Goal: Transaction & Acquisition: Download file/media

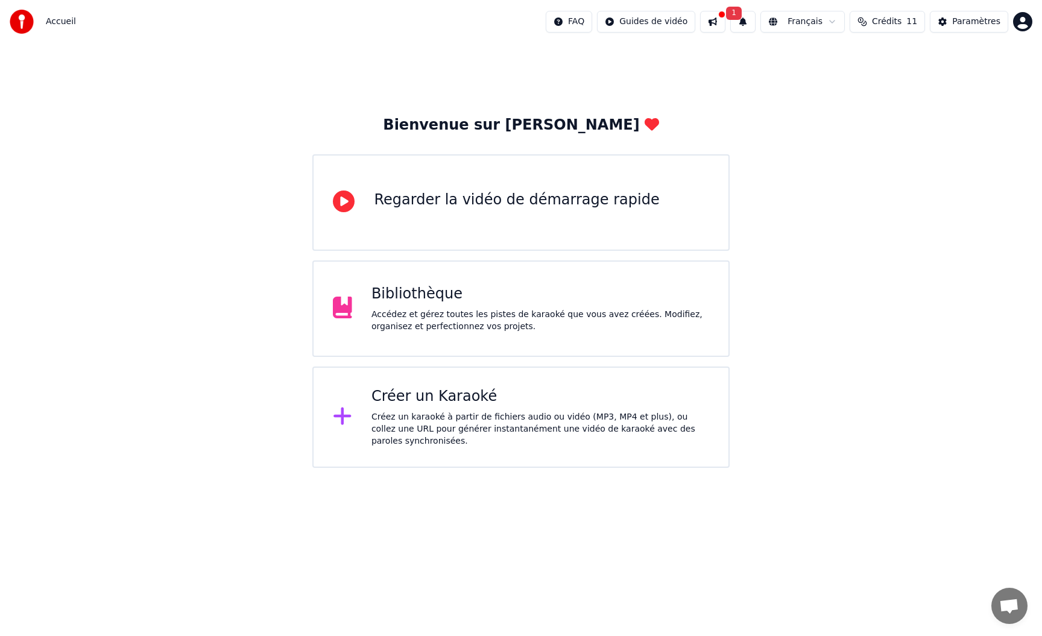
click at [897, 17] on span "Crédits" at bounding box center [887, 22] width 30 height 12
click at [823, 25] on html "Accueil FAQ Guides de vidéo 1 Français Crédits 11 Paramètres Bienvenue sur Youk…" at bounding box center [521, 234] width 1042 height 468
click at [728, 28] on html "Accueil FAQ Guides de vidéo 1 Français Crédits 11 Paramètres Bienvenue sur Youk…" at bounding box center [521, 234] width 1042 height 468
click at [722, 22] on button at bounding box center [712, 22] width 25 height 22
click at [753, 25] on button "1" at bounding box center [742, 22] width 25 height 22
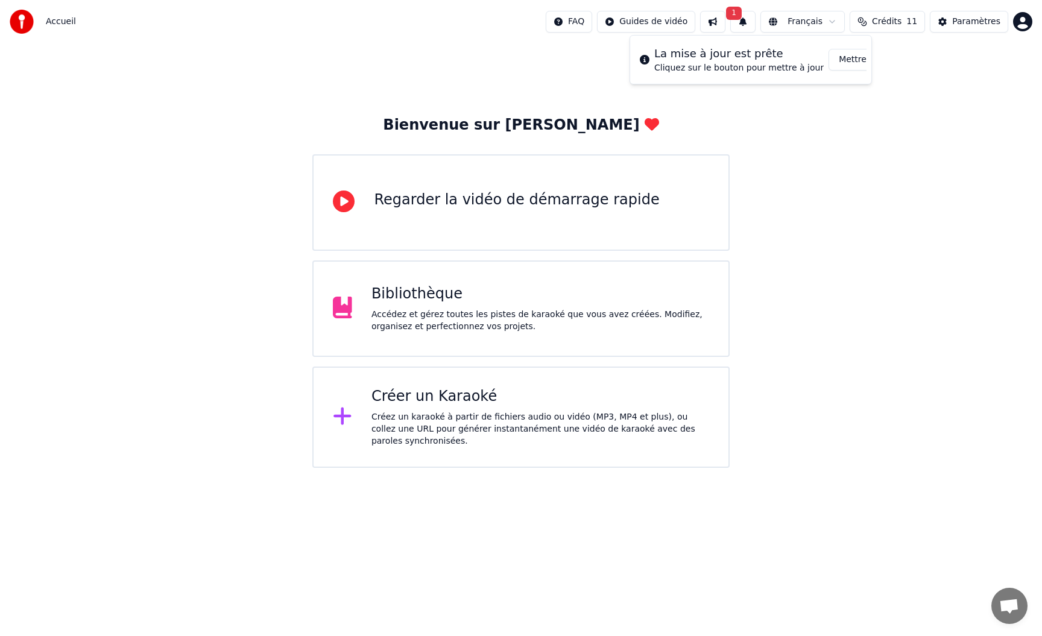
click at [481, 334] on div "Bibliothèque Accédez et gérez toutes les pistes de karaoké que vous avez créées…" at bounding box center [520, 309] width 417 height 96
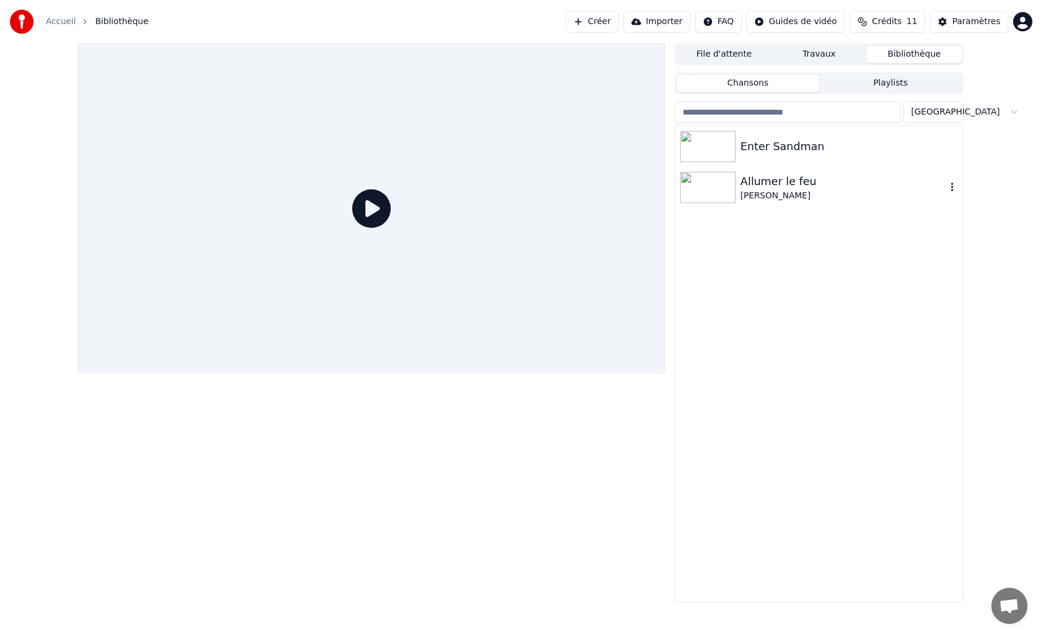
click at [733, 185] on img at bounding box center [707, 187] width 55 height 31
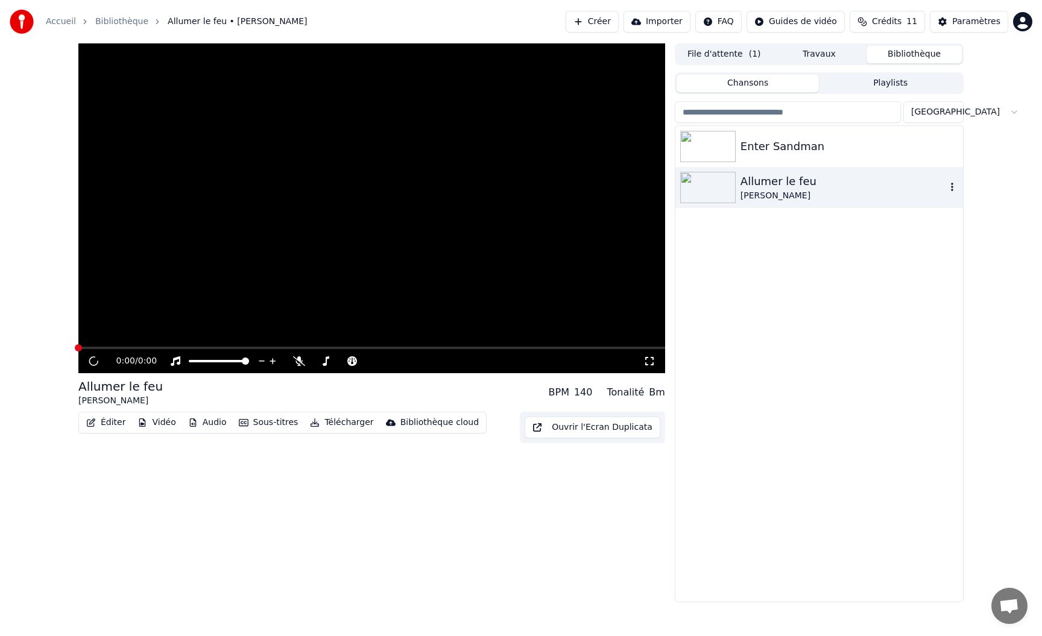
click at [733, 185] on img at bounding box center [707, 187] width 55 height 31
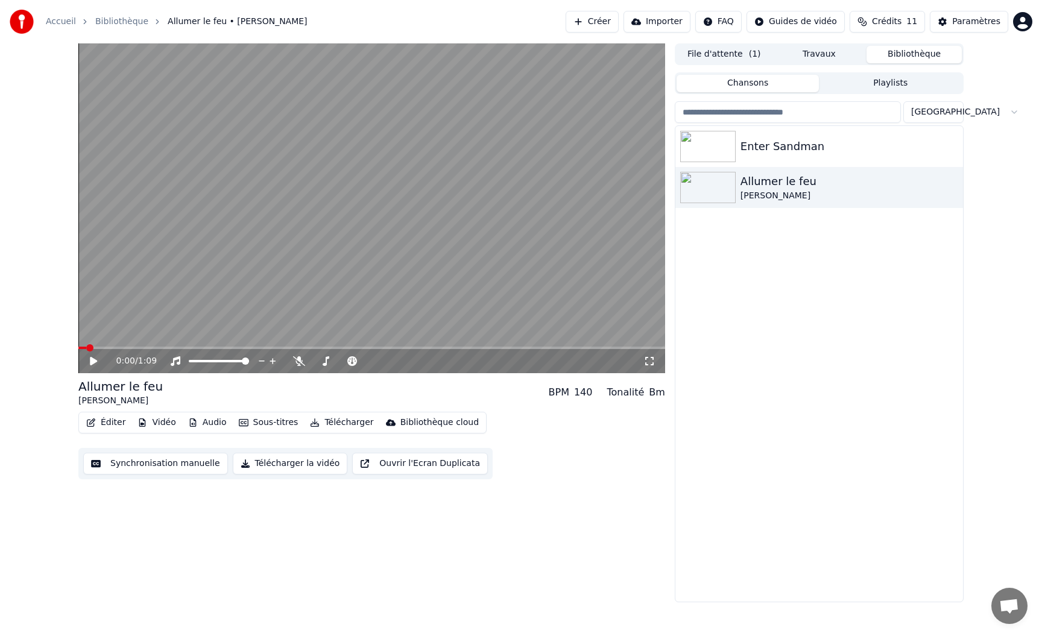
click at [162, 427] on button "Vidéo" at bounding box center [157, 422] width 48 height 17
click at [109, 498] on div "0:00 / 1:09 Allumer le feu Johnny Hallyday BPM 140 Tonalité Bm Éditer Vidéo Aud…" at bounding box center [371, 322] width 587 height 559
click at [300, 467] on button "Télécharger la vidéo" at bounding box center [290, 464] width 115 height 22
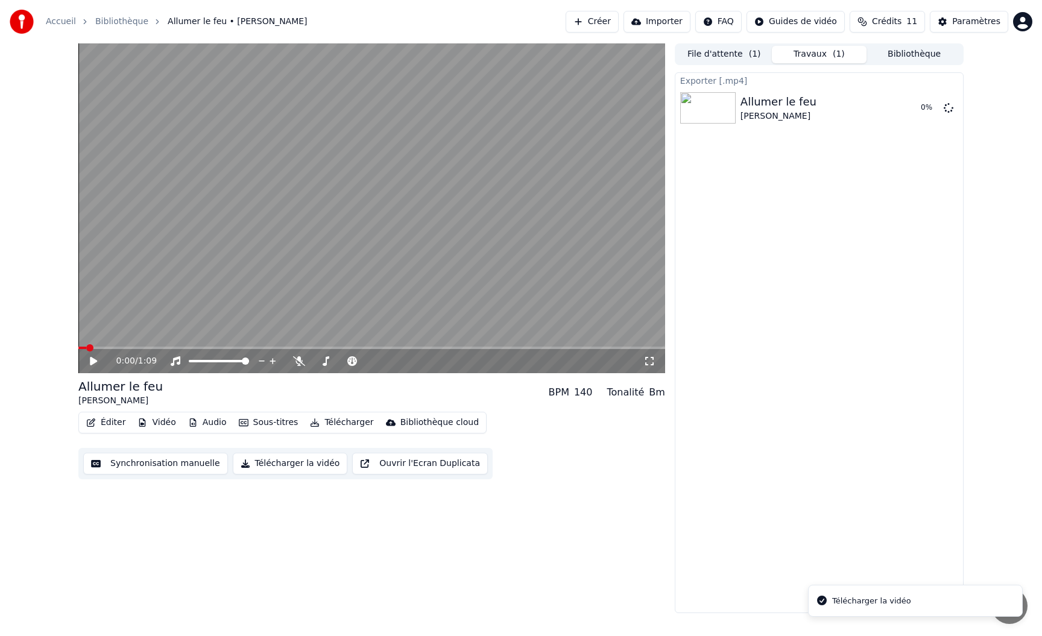
click at [271, 466] on button "Télécharger la vidéo" at bounding box center [290, 464] width 115 height 22
click at [997, 552] on li "Télécharger la vidéo" at bounding box center [915, 554] width 215 height 33
click at [671, 471] on div "0:00 / 1:09 Allumer le feu Johnny Hallyday BPM 140 Tonalité Bm Éditer Vidéo Aud…" at bounding box center [521, 328] width 905 height 570
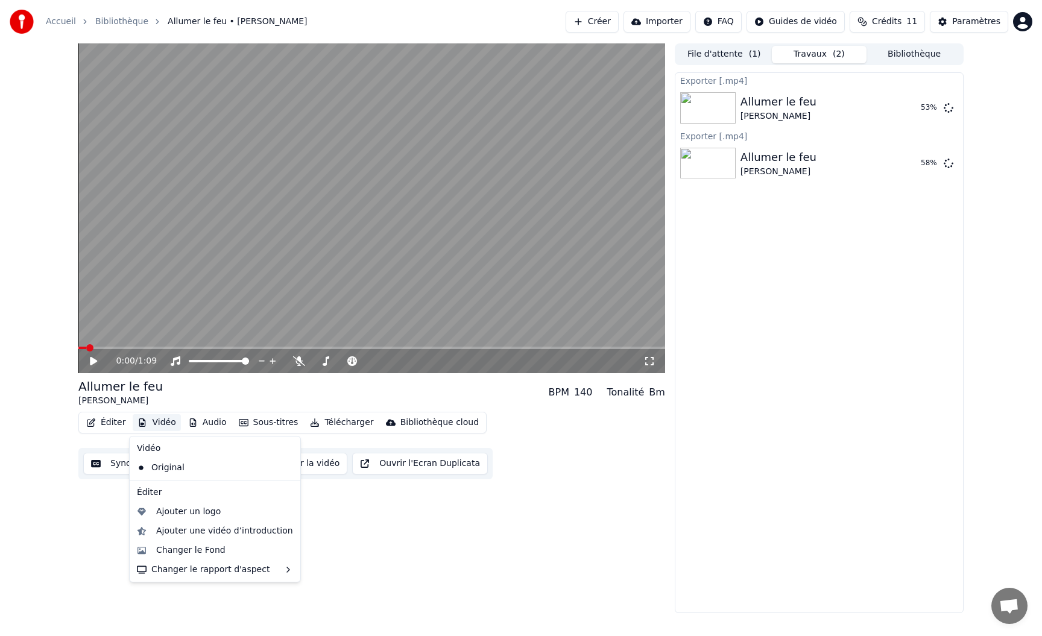
click at [163, 425] on button "Vidéo" at bounding box center [157, 422] width 48 height 17
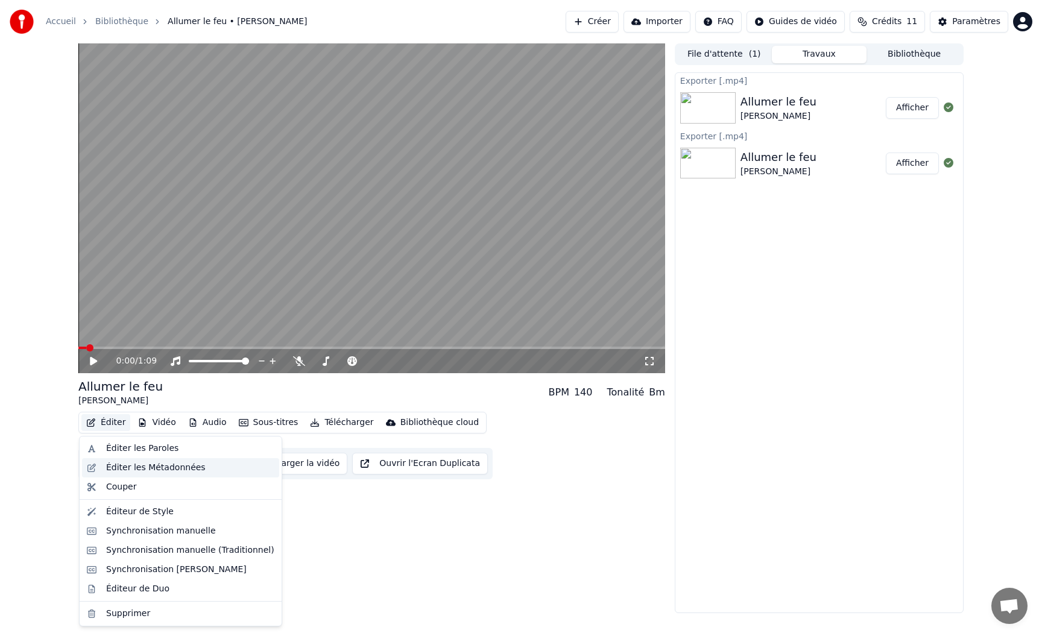
click at [140, 469] on div "Éditer les Métadonnées" at bounding box center [156, 468] width 100 height 12
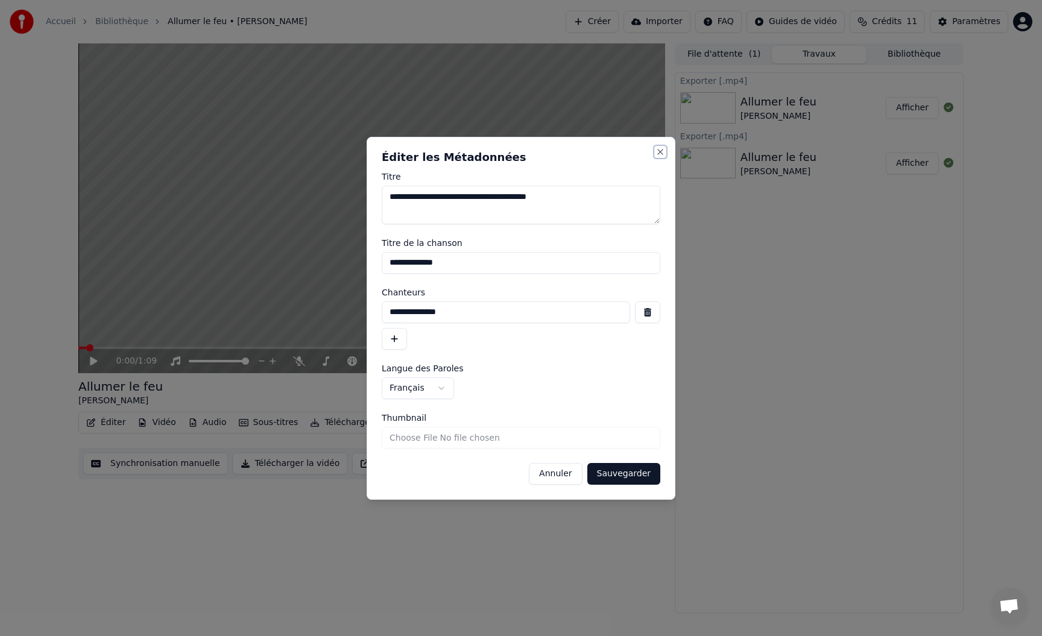
click at [662, 150] on button "Close" at bounding box center [661, 152] width 10 height 10
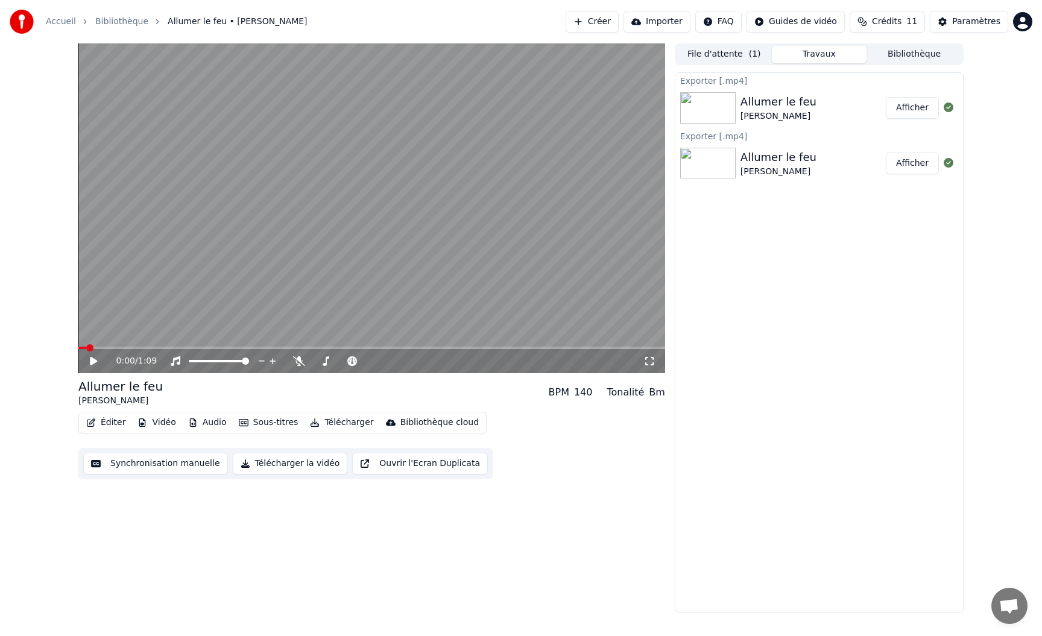
click at [122, 426] on button "Éditer" at bounding box center [105, 422] width 49 height 17
click at [350, 504] on div "0:00 / 1:09 Allumer le feu Johnny Hallyday BPM 140 Tonalité Bm Éditer Vidéo Aud…" at bounding box center [371, 328] width 587 height 570
click at [156, 423] on button "Vidéo" at bounding box center [157, 422] width 48 height 17
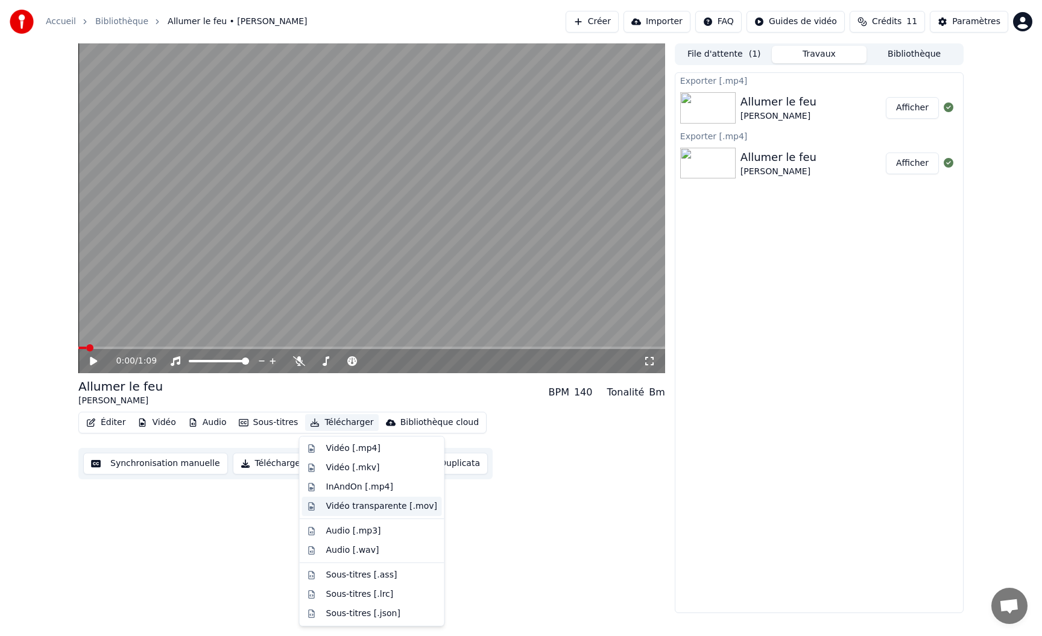
click at [397, 512] on div "Vidéo transparente [.mov]" at bounding box center [381, 507] width 111 height 12
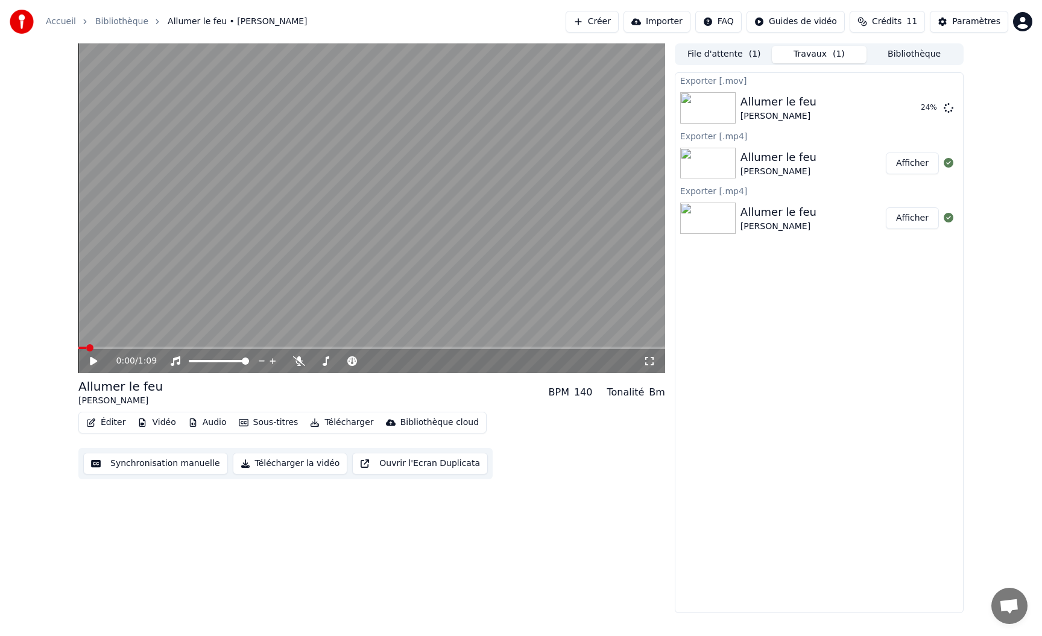
click at [423, 469] on button "Ouvrir l'Ecran Duplicata" at bounding box center [420, 464] width 136 height 22
click at [307, 458] on button "Télécharger la vidéo" at bounding box center [290, 464] width 115 height 22
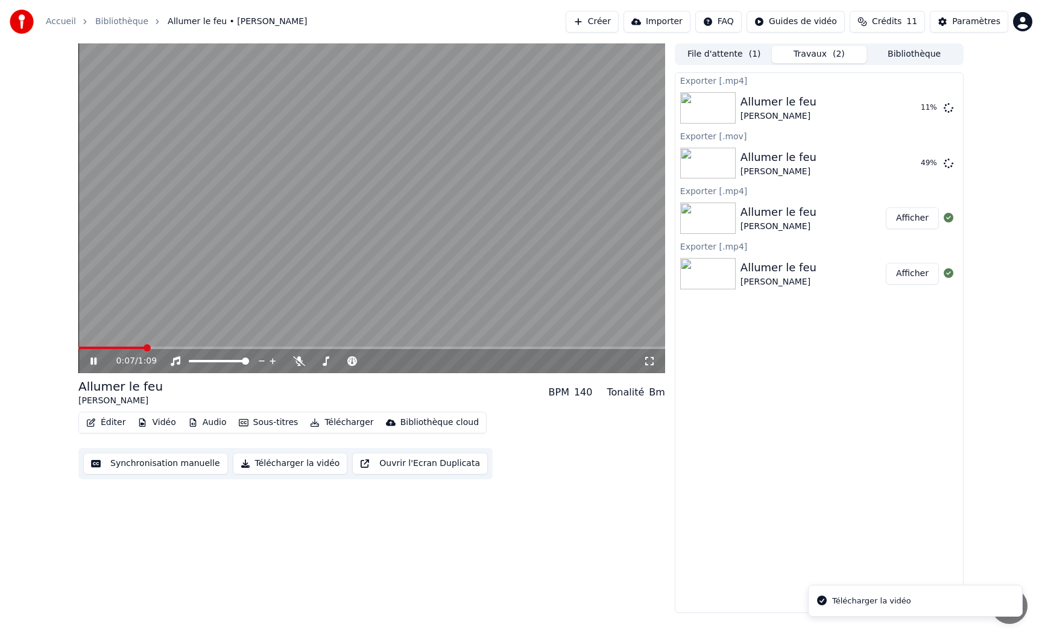
click at [661, 390] on div "Bm" at bounding box center [657, 392] width 16 height 14
click at [296, 355] on div "0:09 / 1:09" at bounding box center [379, 361] width 527 height 12
click at [81, 359] on div "0:11 / 1:09" at bounding box center [371, 361] width 587 height 24
click at [303, 364] on icon at bounding box center [299, 361] width 12 height 10
click at [299, 364] on icon at bounding box center [298, 361] width 7 height 10
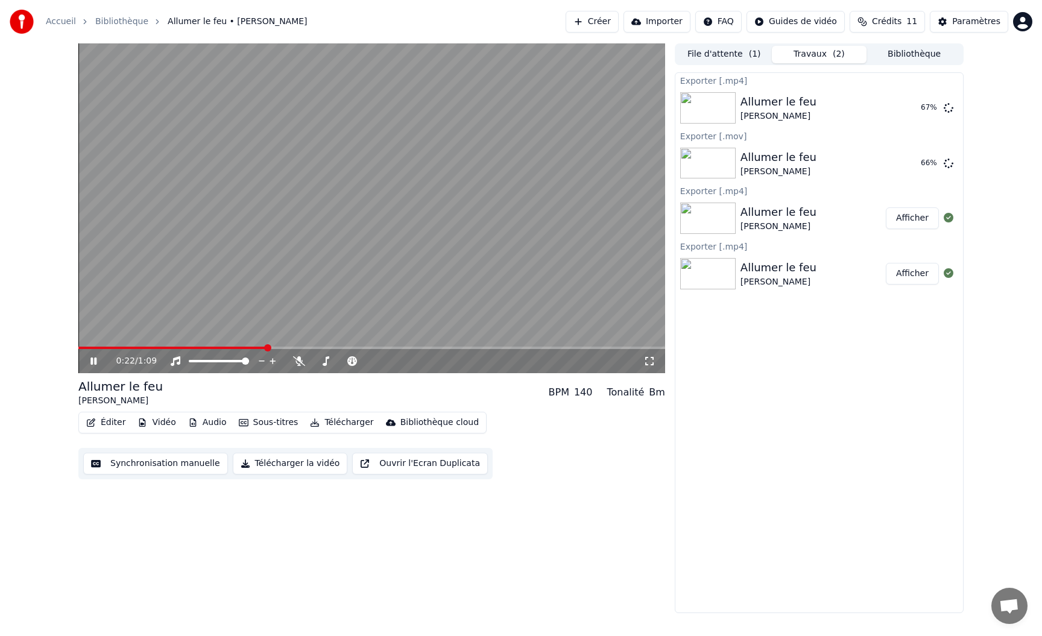
click at [86, 361] on div "0:22 / 1:09" at bounding box center [371, 361] width 577 height 12
drag, startPoint x: 353, startPoint y: 14, endPoint x: 329, endPoint y: 125, distance: 113.6
click at [329, 125] on div "Accueil Bibliothèque Allumer le feu • Johnny Hallyday Créer Importer FAQ Guides…" at bounding box center [521, 318] width 1042 height 636
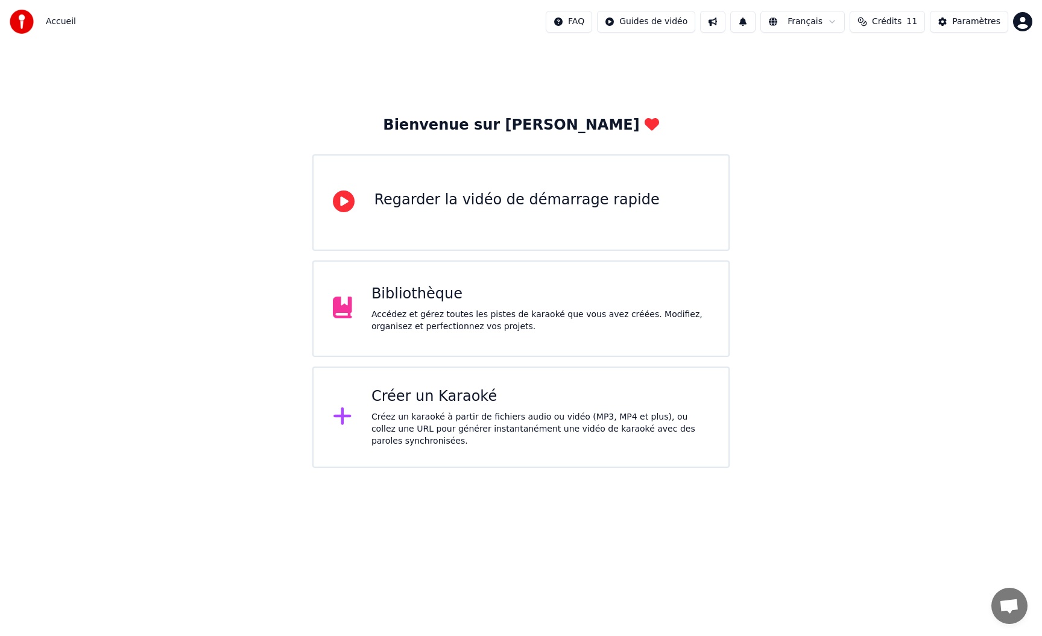
click at [519, 333] on div "Bibliothèque Accédez et gérez toutes les pistes de karaoké que vous avez créées…" at bounding box center [520, 309] width 417 height 96
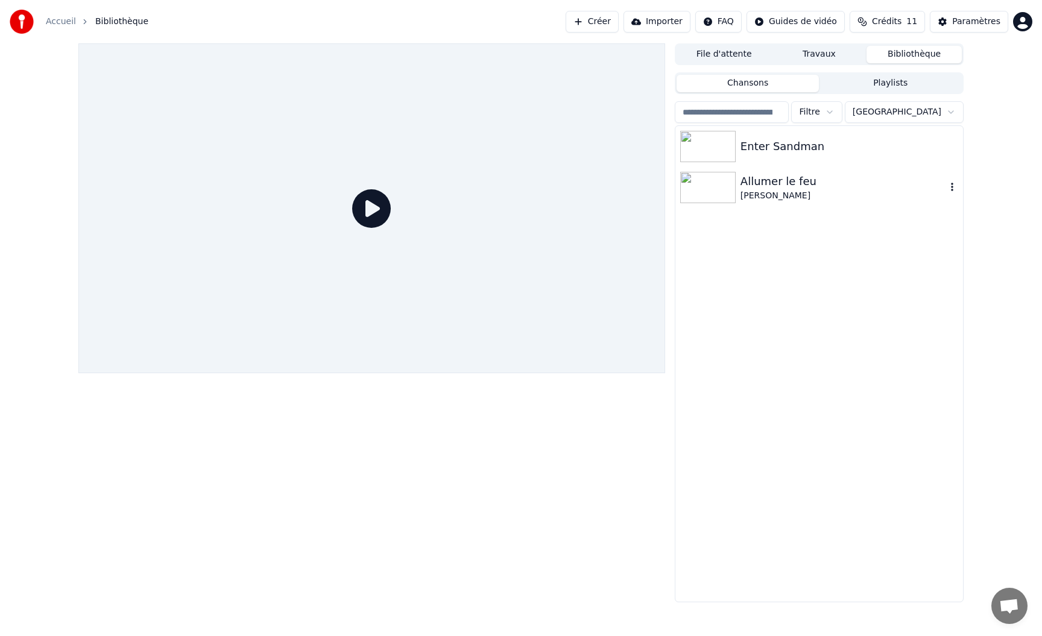
click at [748, 195] on div "[PERSON_NAME]" at bounding box center [844, 196] width 206 height 12
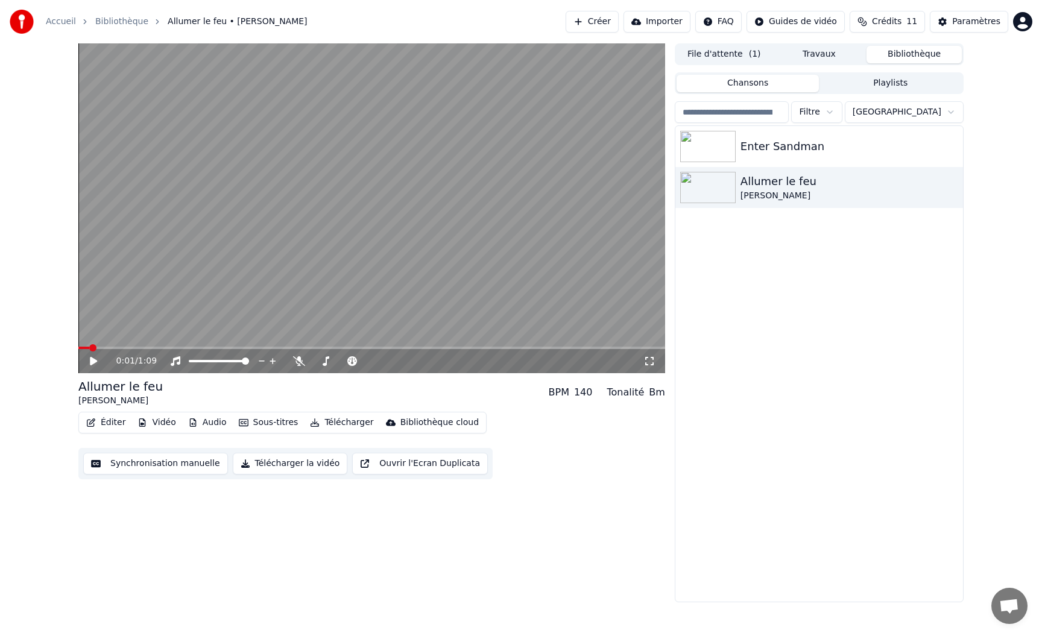
click at [158, 422] on button "Vidéo" at bounding box center [157, 422] width 48 height 17
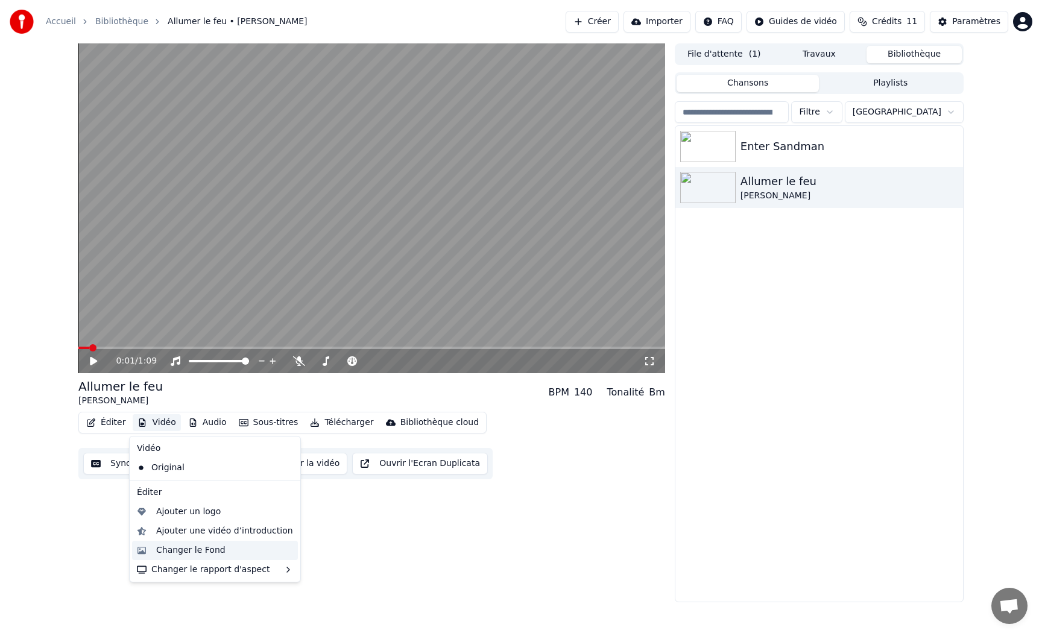
click at [208, 548] on div "Changer le Fond" at bounding box center [190, 551] width 69 height 12
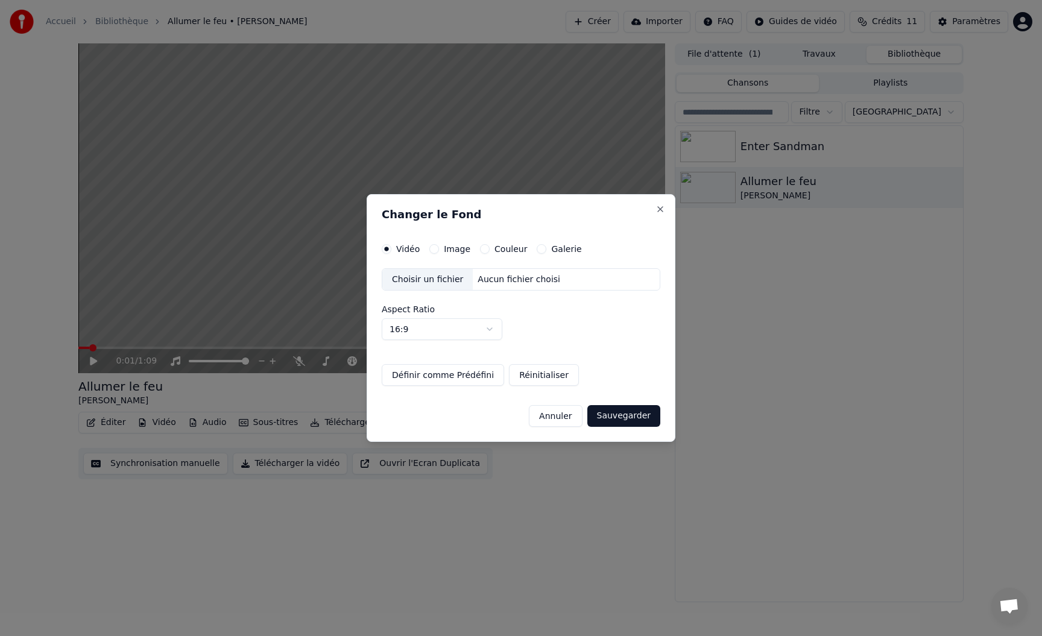
click at [557, 420] on button "Annuler" at bounding box center [555, 416] width 53 height 22
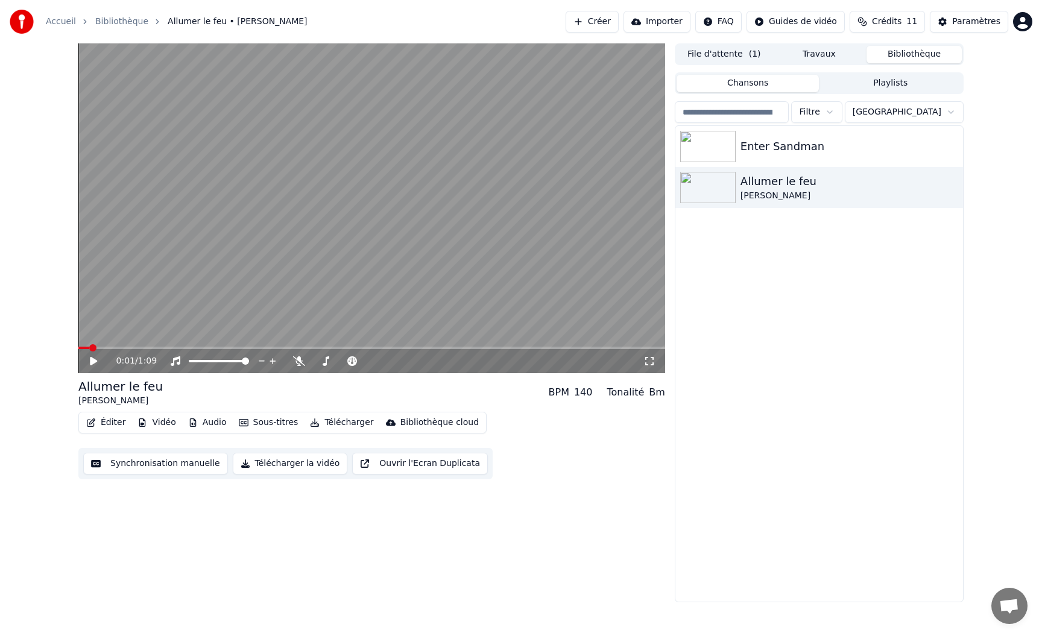
click at [206, 420] on button "Audio" at bounding box center [207, 422] width 48 height 17
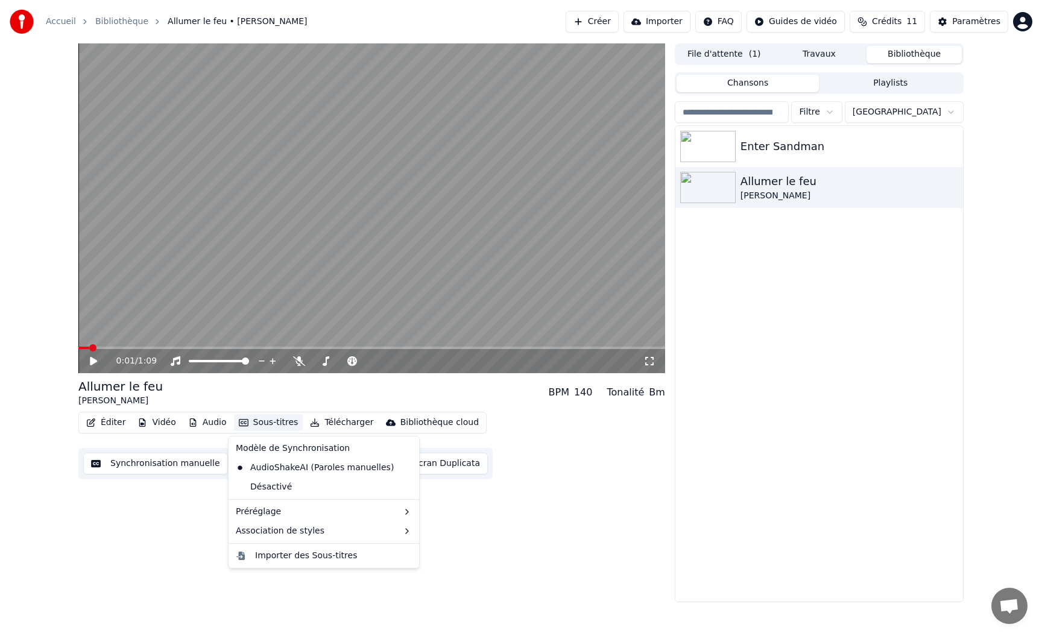
click at [352, 431] on div "Éditer Vidéo Audio Sous-titres Télécharger Bibliothèque cloud" at bounding box center [282, 423] width 408 height 22
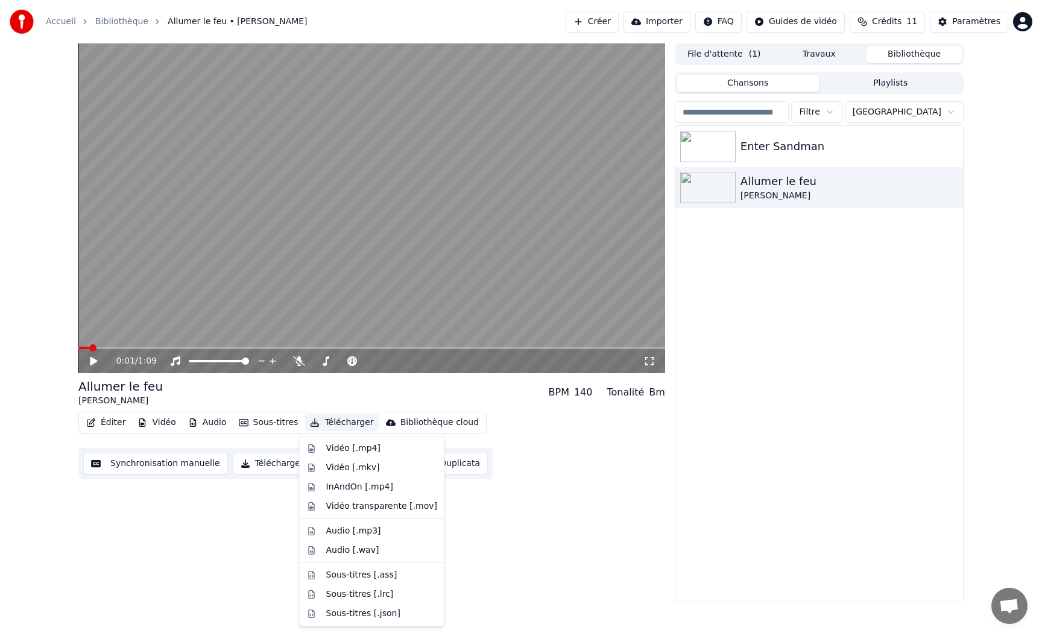
click at [349, 425] on button "Télécharger" at bounding box center [341, 422] width 73 height 17
click at [362, 512] on div "Vidéo transparente [.mov]" at bounding box center [381, 507] width 111 height 12
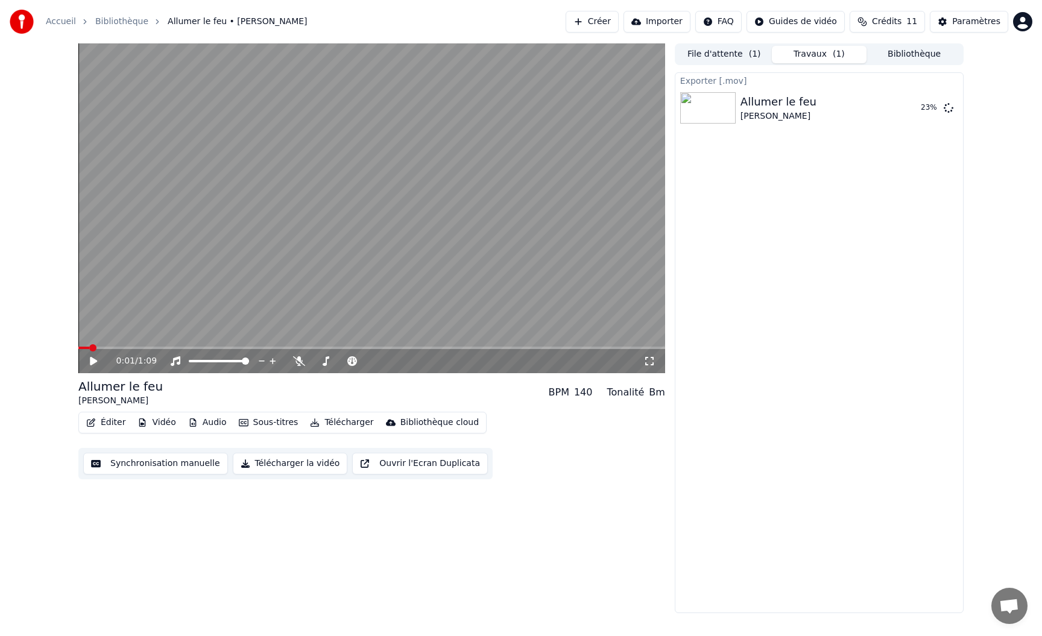
click at [440, 470] on button "Ouvrir l'Ecran Duplicata" at bounding box center [420, 464] width 136 height 22
click at [92, 358] on icon at bounding box center [93, 361] width 6 height 7
click at [334, 424] on button "Télécharger" at bounding box center [341, 422] width 73 height 17
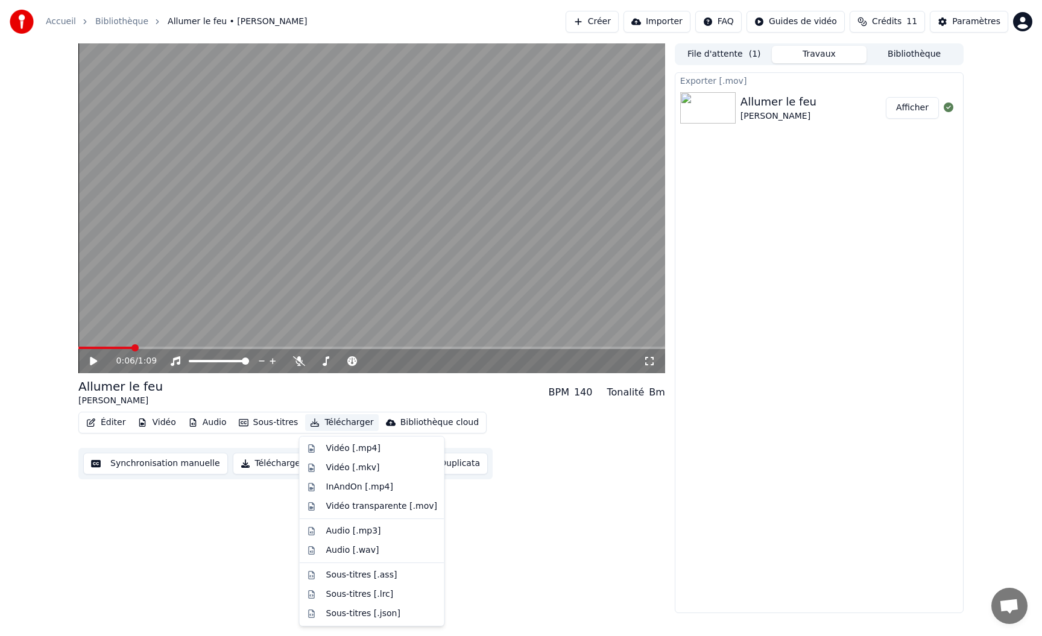
click at [889, 110] on button "Afficher" at bounding box center [912, 108] width 53 height 22
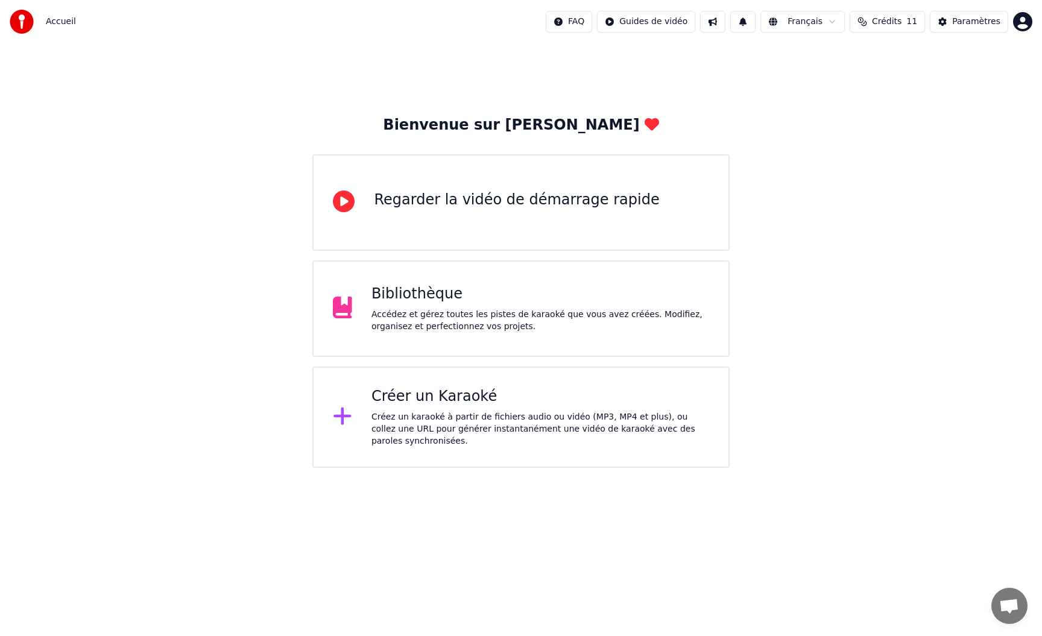
click at [446, 305] on div "Bibliothèque Accédez et gérez toutes les pistes de karaoké que vous avez créées…" at bounding box center [540, 309] width 338 height 48
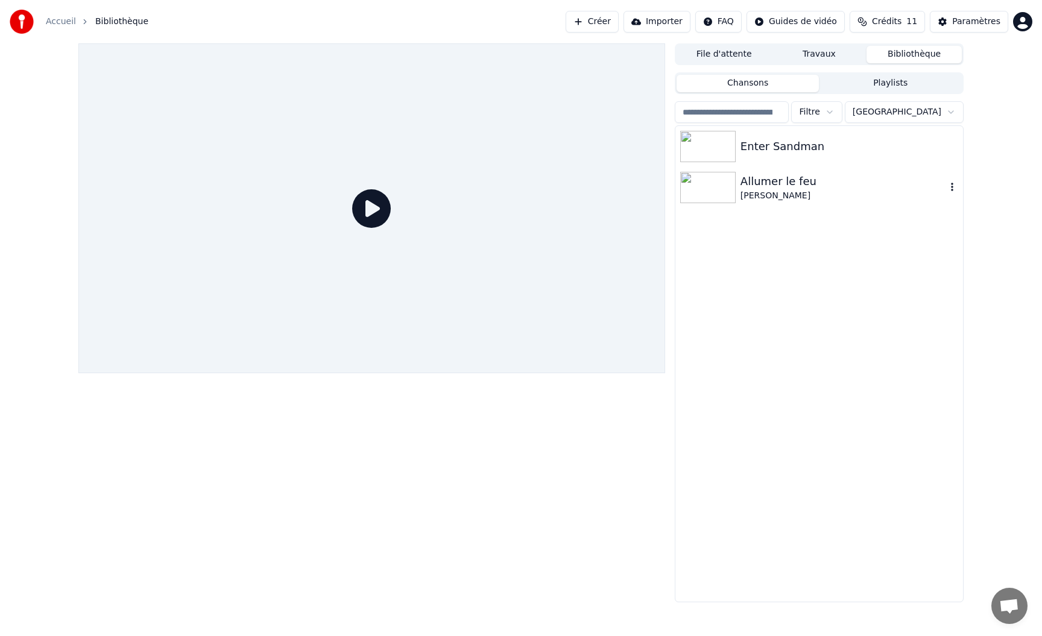
click at [801, 192] on div "[PERSON_NAME]" at bounding box center [844, 196] width 206 height 12
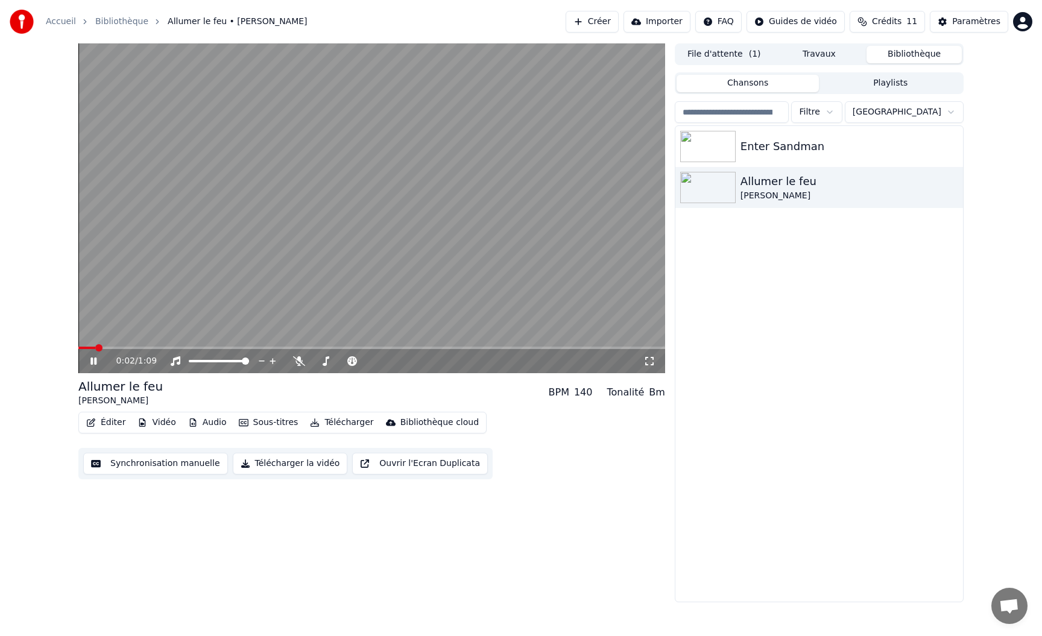
click at [221, 317] on video at bounding box center [371, 208] width 587 height 330
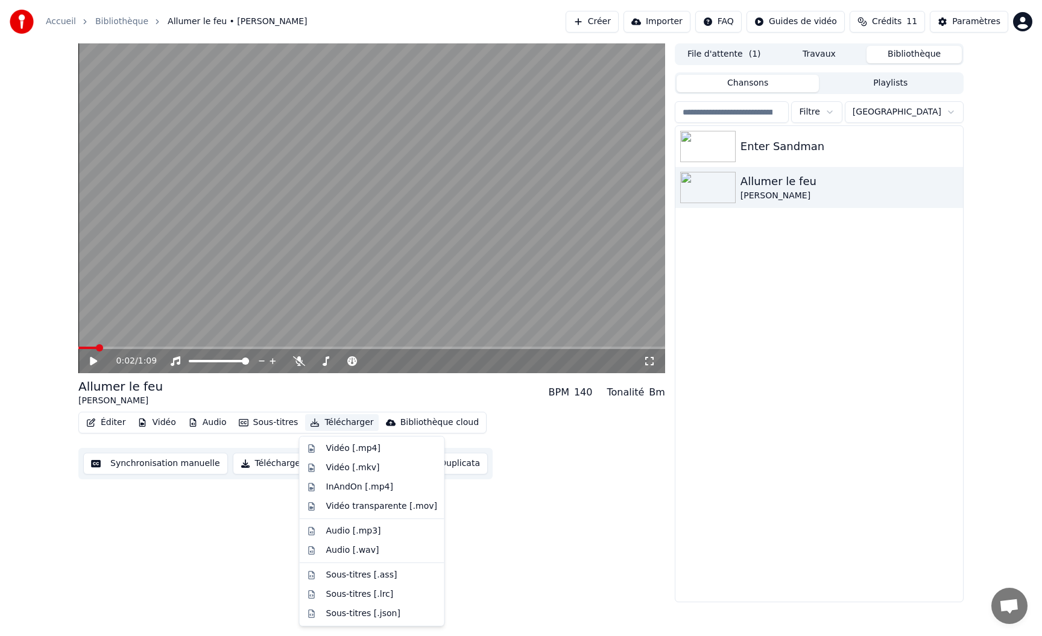
click at [338, 423] on button "Télécharger" at bounding box center [341, 422] width 73 height 17
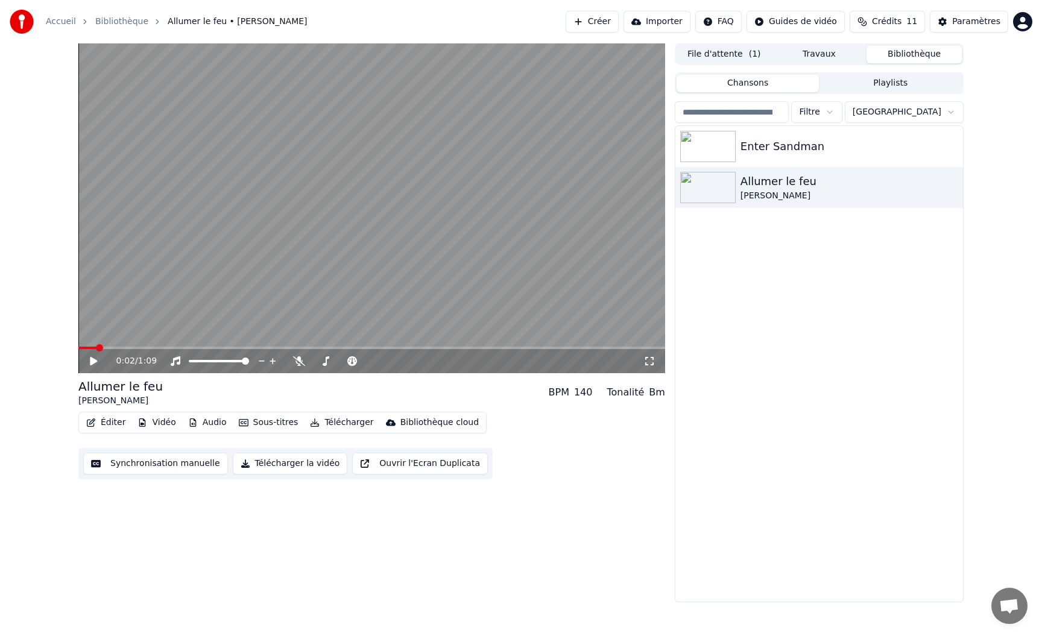
click at [330, 469] on button "Télécharger la vidéo" at bounding box center [290, 464] width 115 height 22
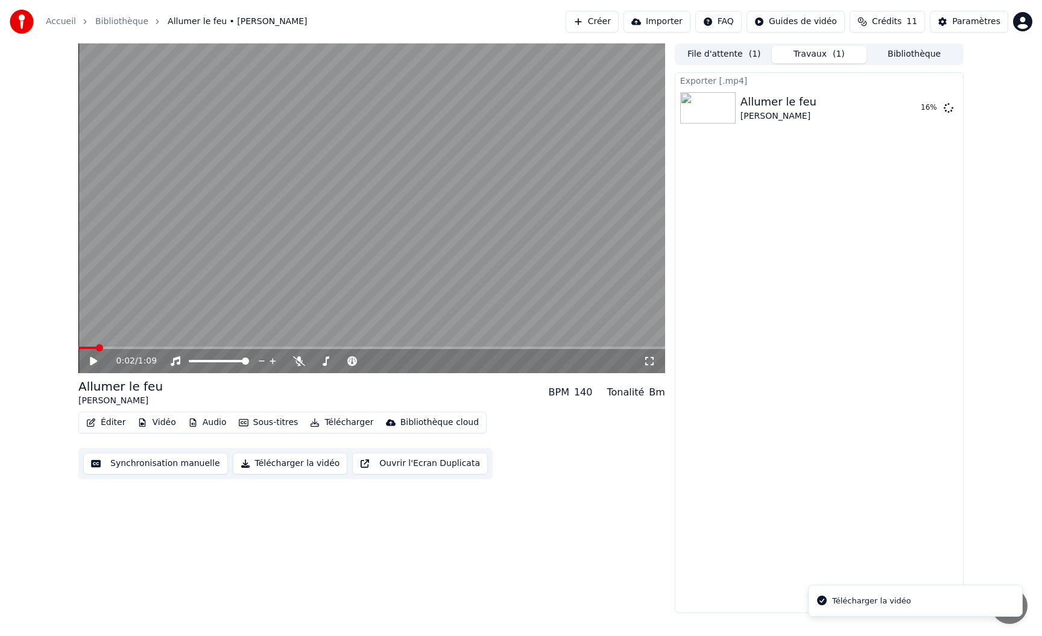
click at [1010, 602] on li "Télécharger la vidéo" at bounding box center [915, 601] width 215 height 33
click at [946, 505] on div "Exporter [.mp4] Allumer le feu Johnny Hallyday 29 %" at bounding box center [819, 342] width 289 height 541
click at [950, 108] on icon at bounding box center [949, 108] width 10 height 10
